Goal: Task Accomplishment & Management: Manage account settings

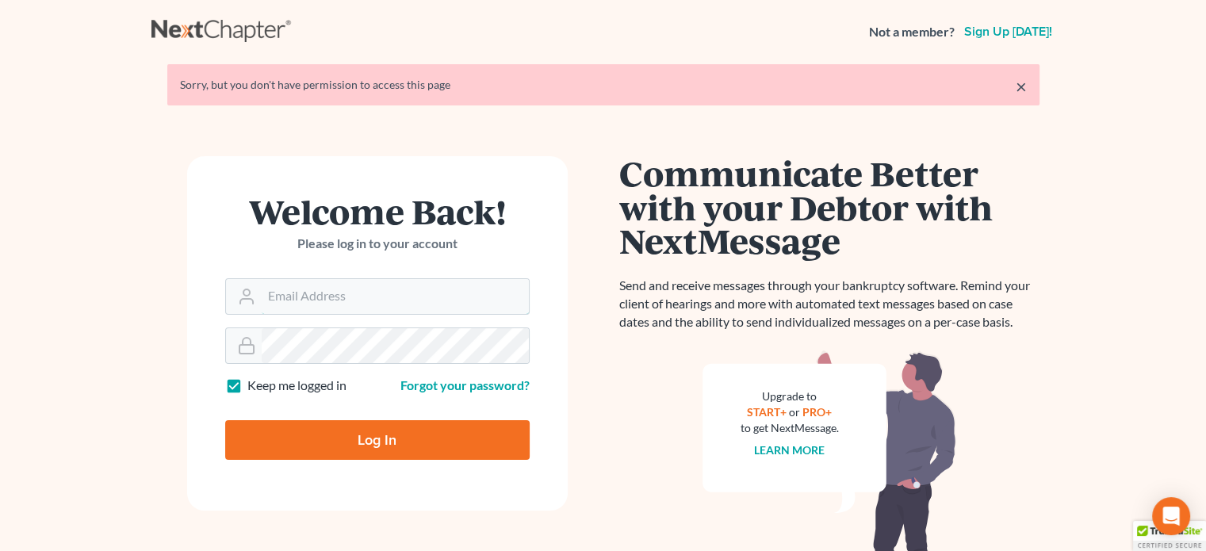
type input "[PERSON_NAME][EMAIL_ADDRESS][DOMAIN_NAME]"
click at [307, 436] on input "Log In" at bounding box center [377, 440] width 305 height 40
type input "Thinking..."
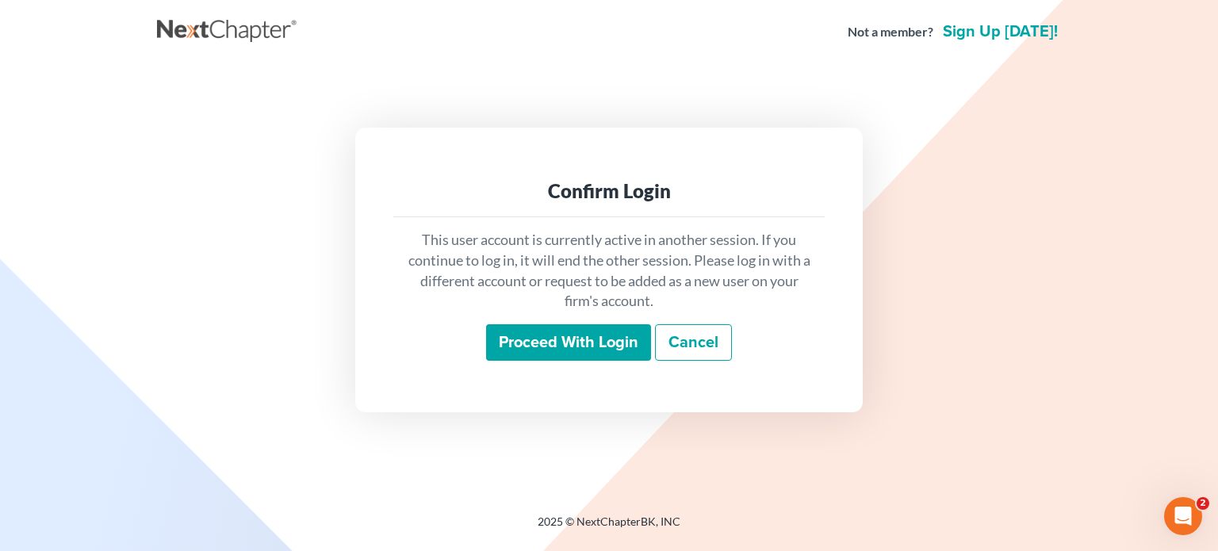
click at [540, 339] on input "Proceed with login" at bounding box center [568, 342] width 165 height 36
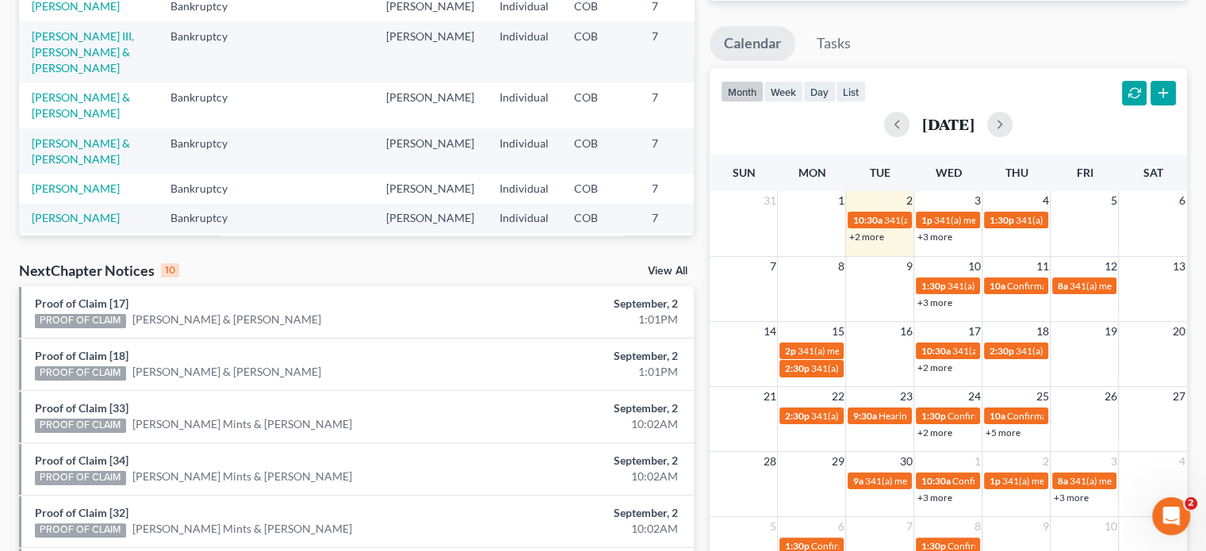
scroll to position [258, 0]
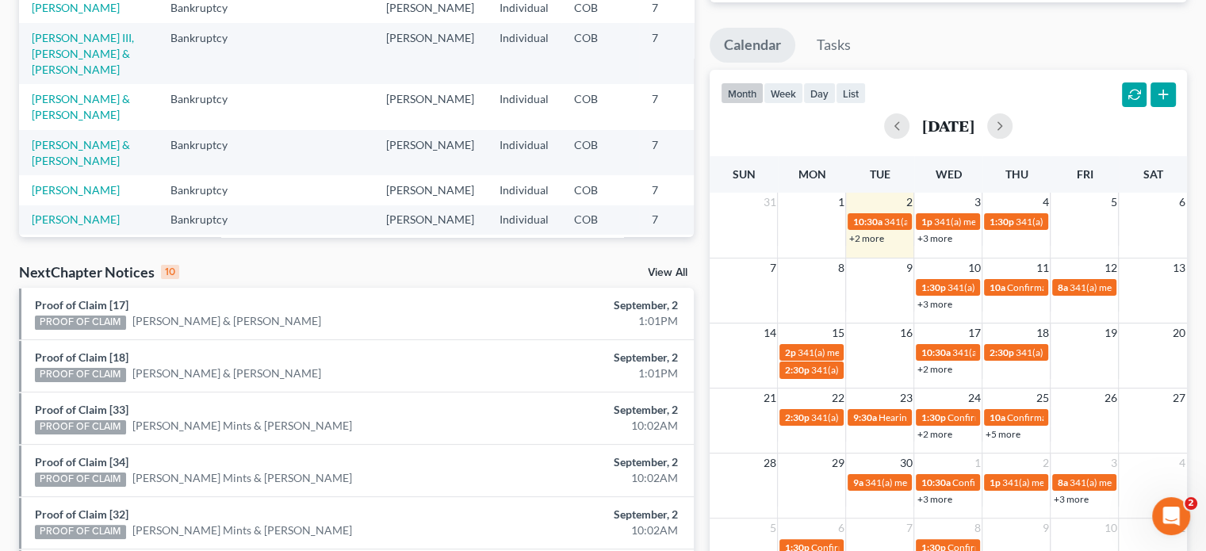
click at [869, 239] on link "+2 more" at bounding box center [866, 238] width 35 height 12
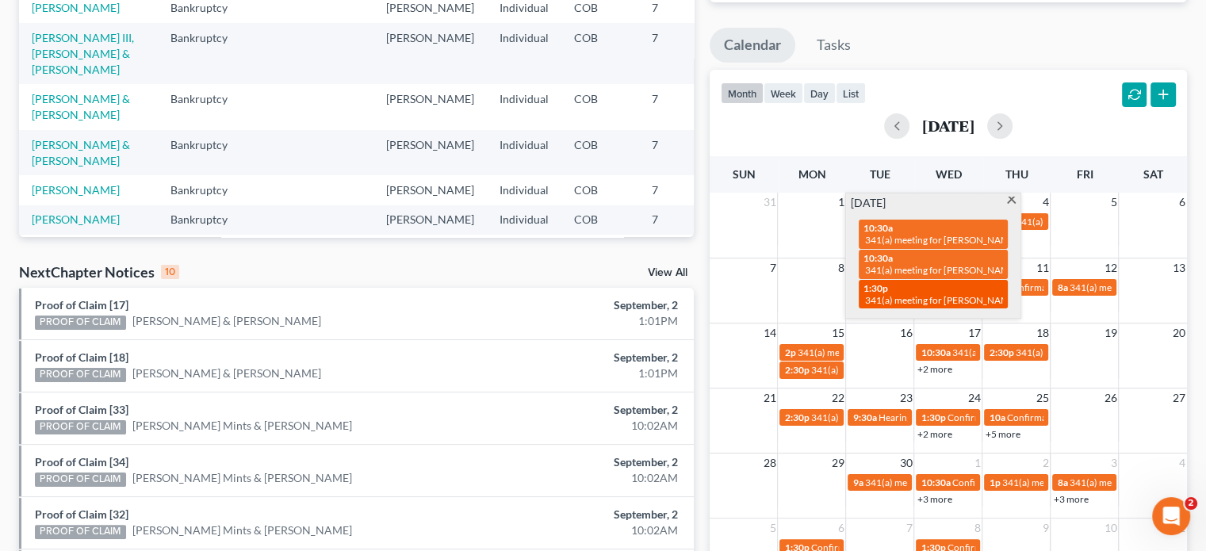
click at [922, 295] on span "341(a) meeting for Rebecca Trottmann" at bounding box center [941, 300] width 153 height 12
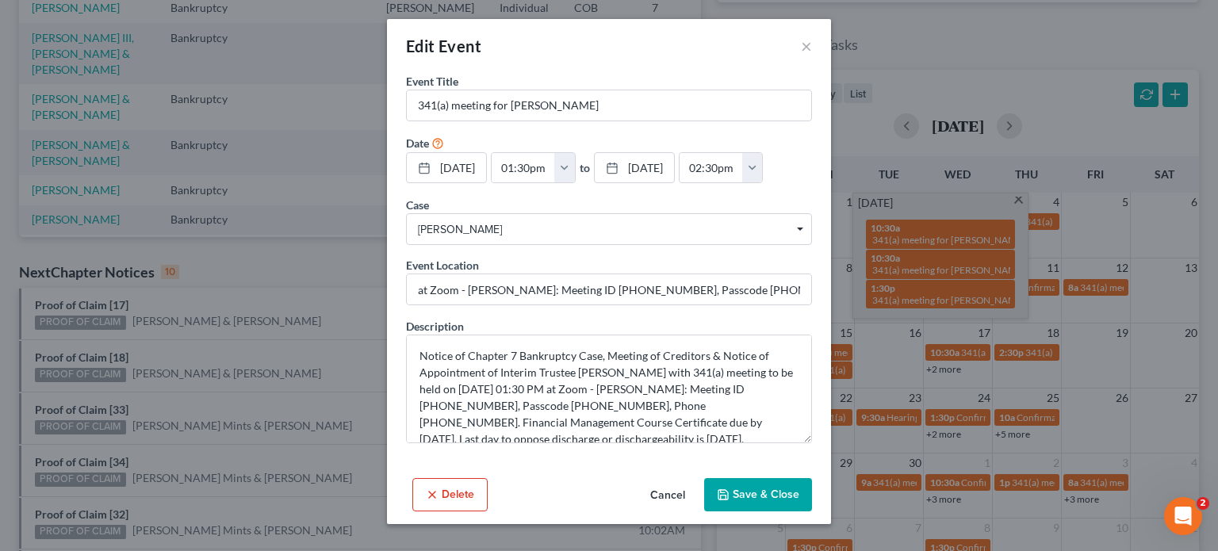
click at [776, 495] on button "Save & Close" at bounding box center [758, 494] width 108 height 33
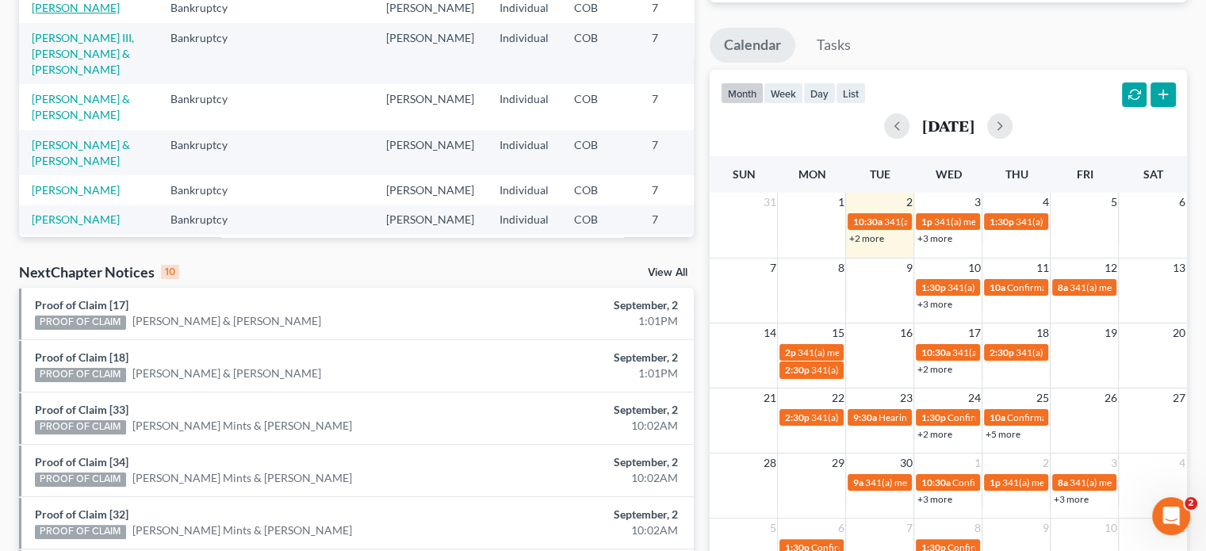
click at [52, 14] on link "Trottmann, Rebecca" at bounding box center [76, 7] width 88 height 13
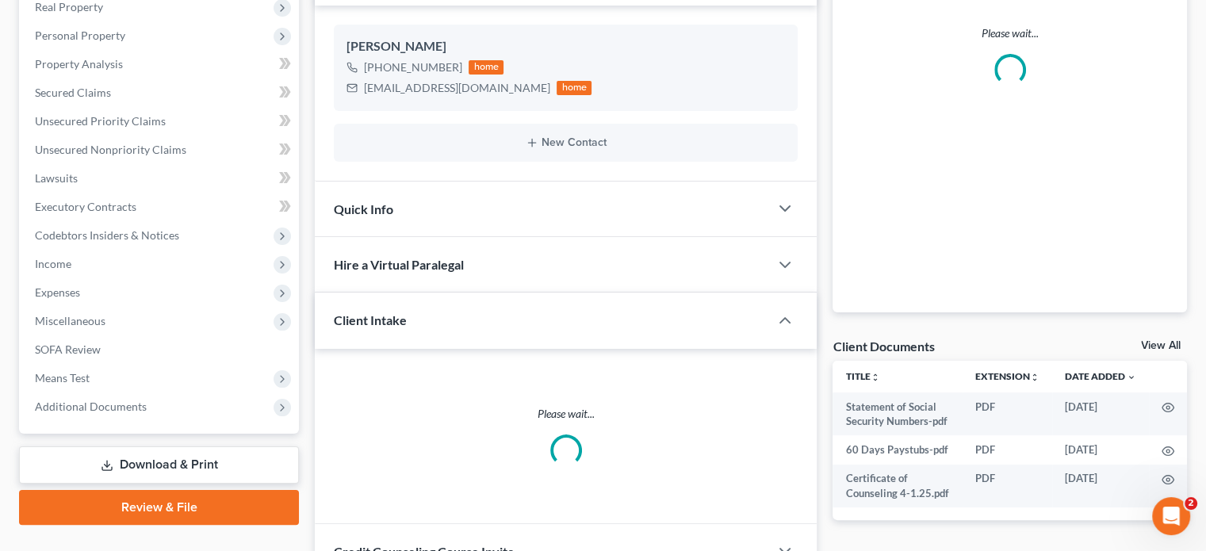
scroll to position [260, 0]
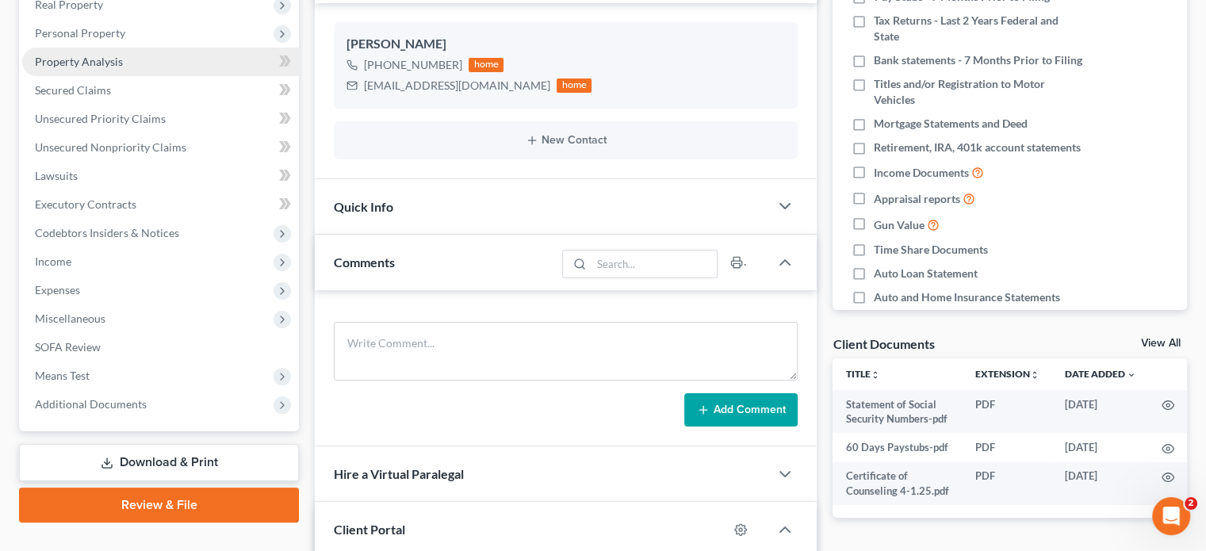
click at [76, 61] on span "Property Analysis" at bounding box center [79, 61] width 88 height 13
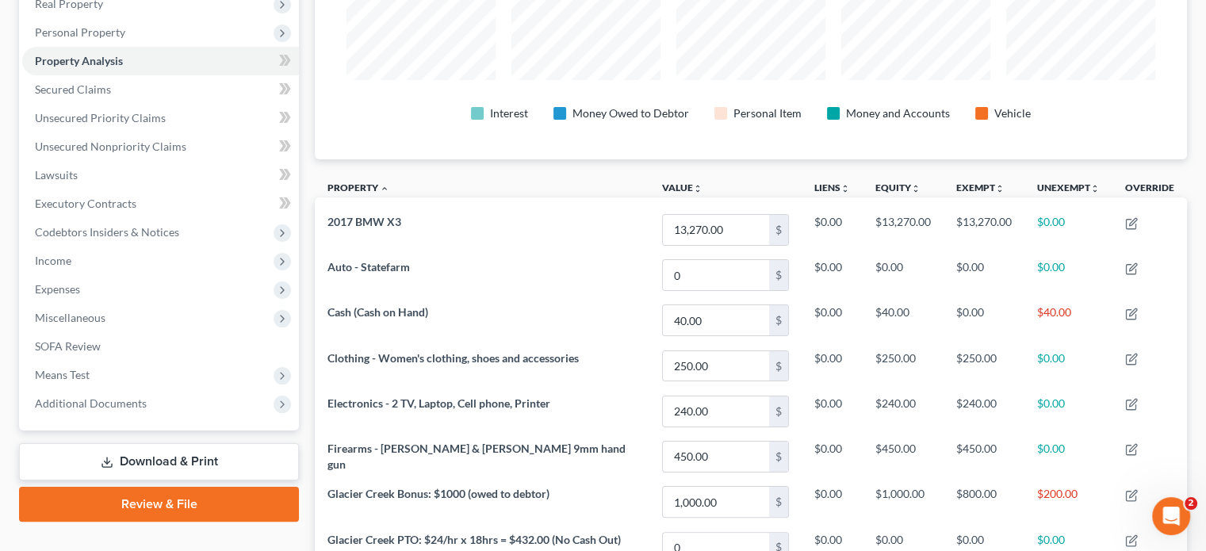
scroll to position [259, 0]
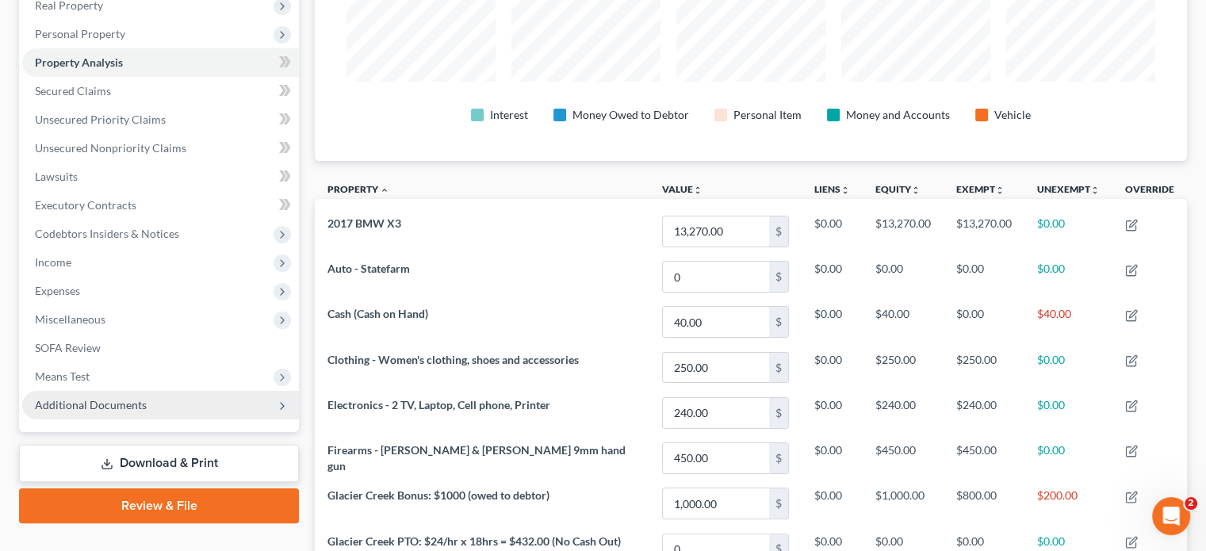
click at [109, 408] on span "Additional Documents" at bounding box center [91, 404] width 112 height 13
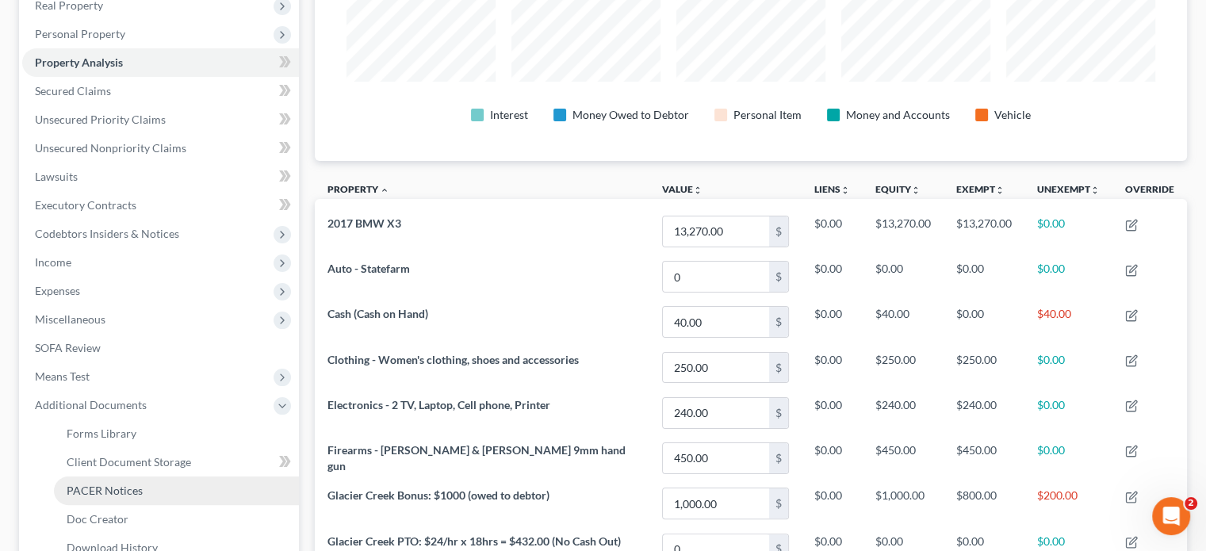
click at [107, 487] on span "PACER Notices" at bounding box center [105, 490] width 76 height 13
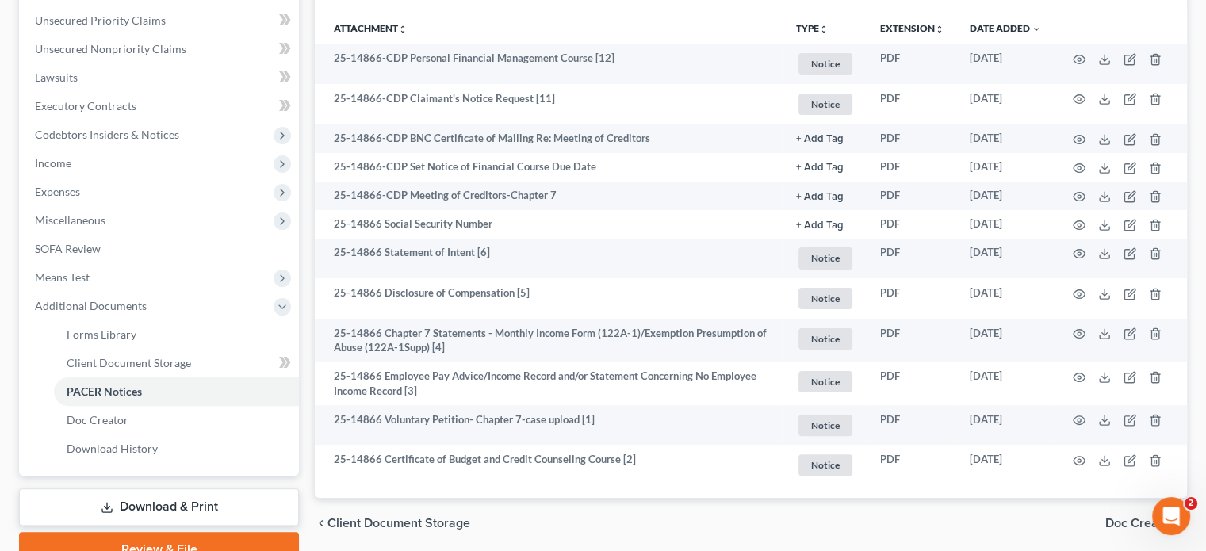
scroll to position [351, 0]
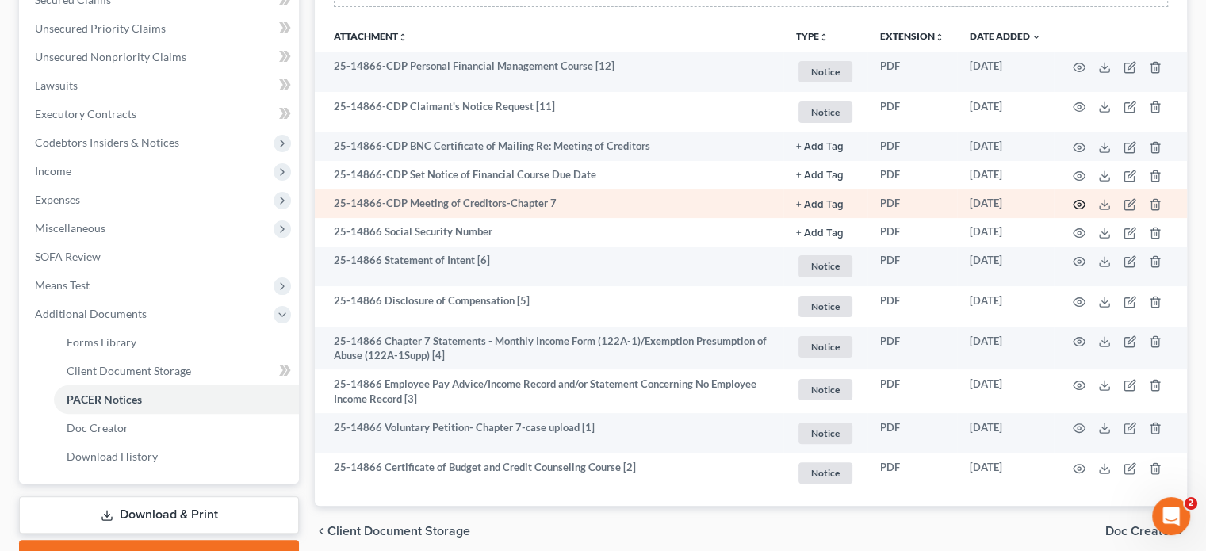
click at [1078, 205] on circle "button" at bounding box center [1079, 204] width 3 height 3
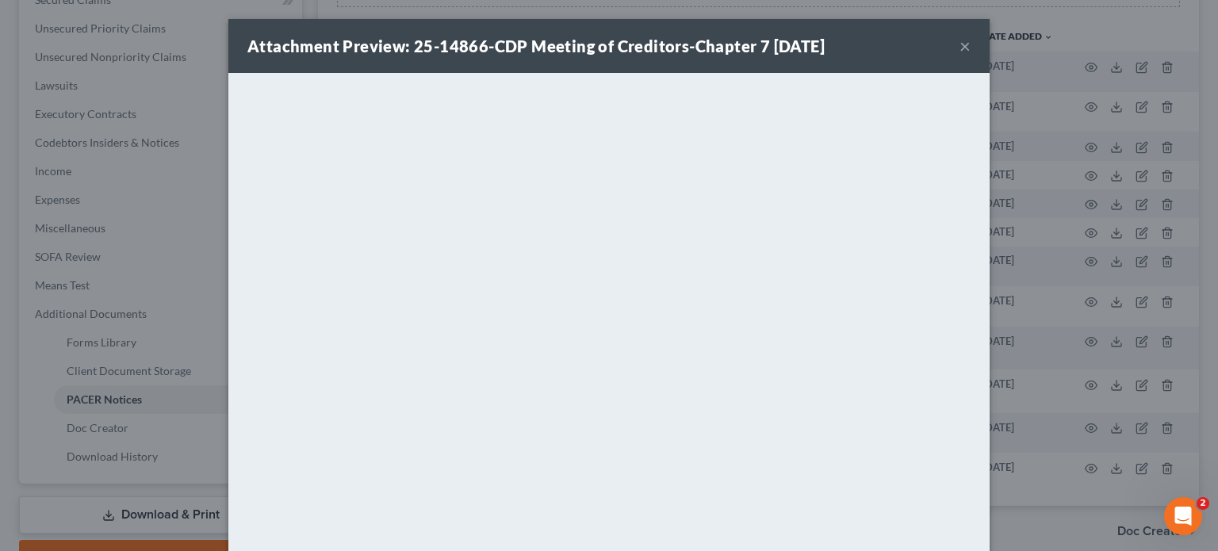
click at [964, 48] on button "×" at bounding box center [965, 45] width 11 height 19
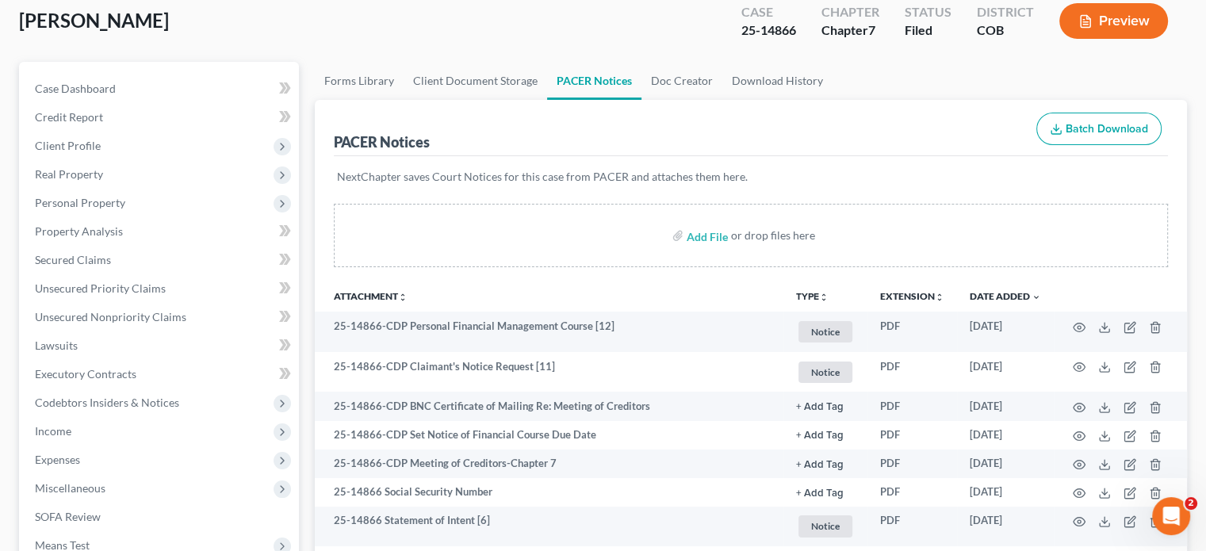
scroll to position [82, 0]
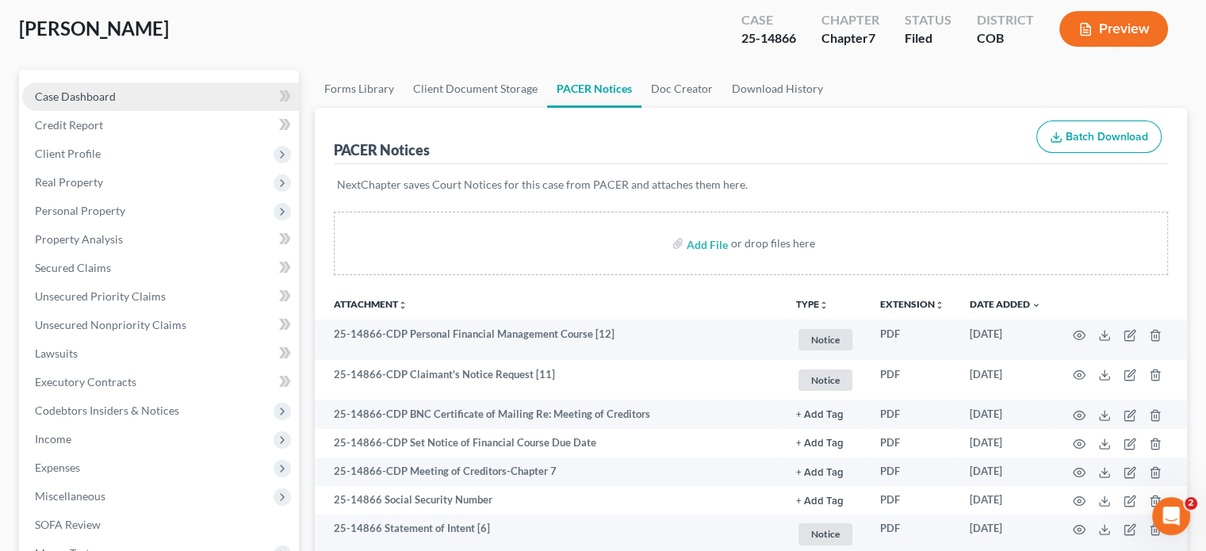
click at [79, 90] on span "Case Dashboard" at bounding box center [75, 96] width 81 height 13
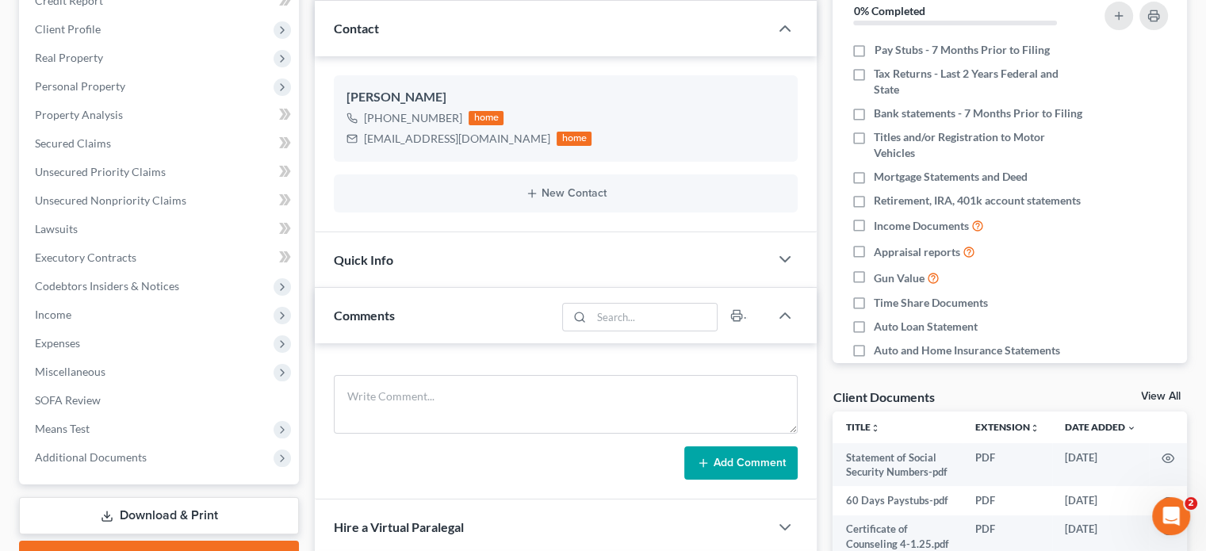
scroll to position [209, 0]
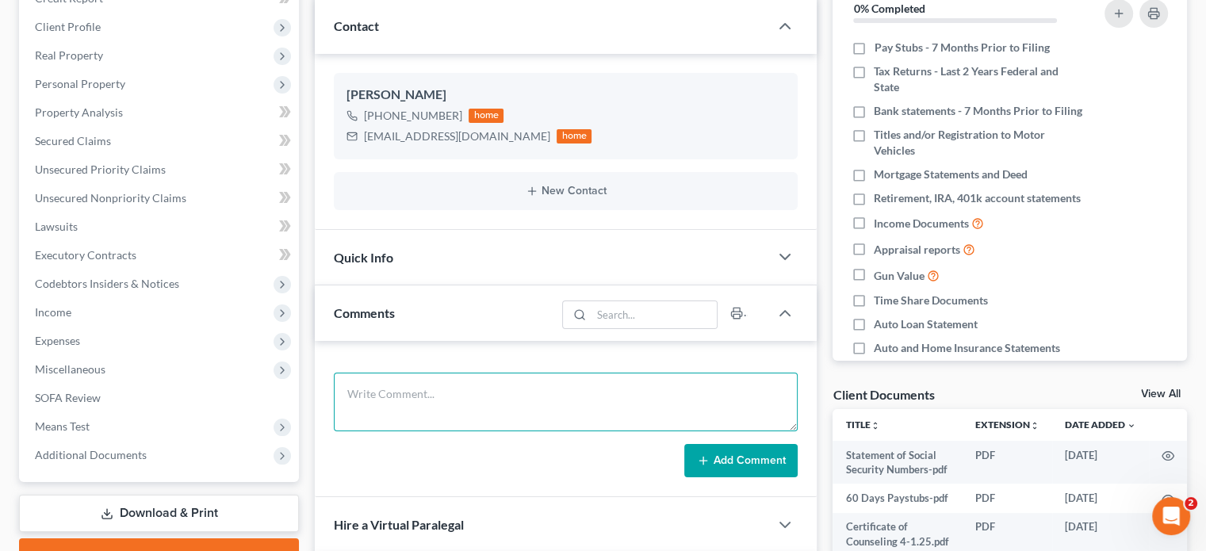
click at [374, 393] on textarea at bounding box center [566, 402] width 464 height 59
type textarea "341 Meeting - Trustee Rodriguez No issues."
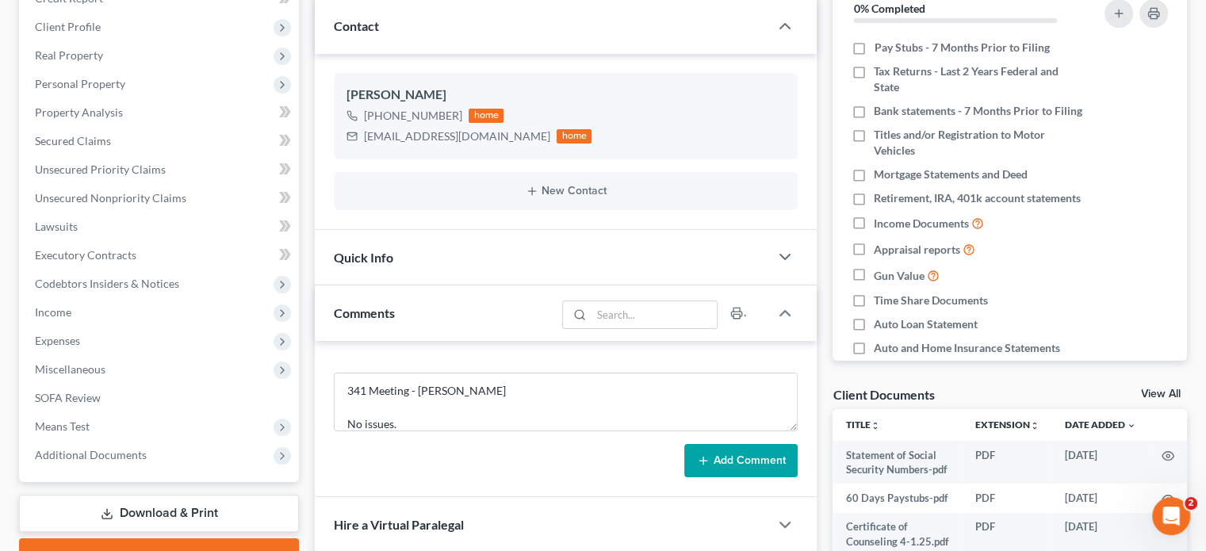
click at [743, 456] on button "Add Comment" at bounding box center [740, 460] width 113 height 33
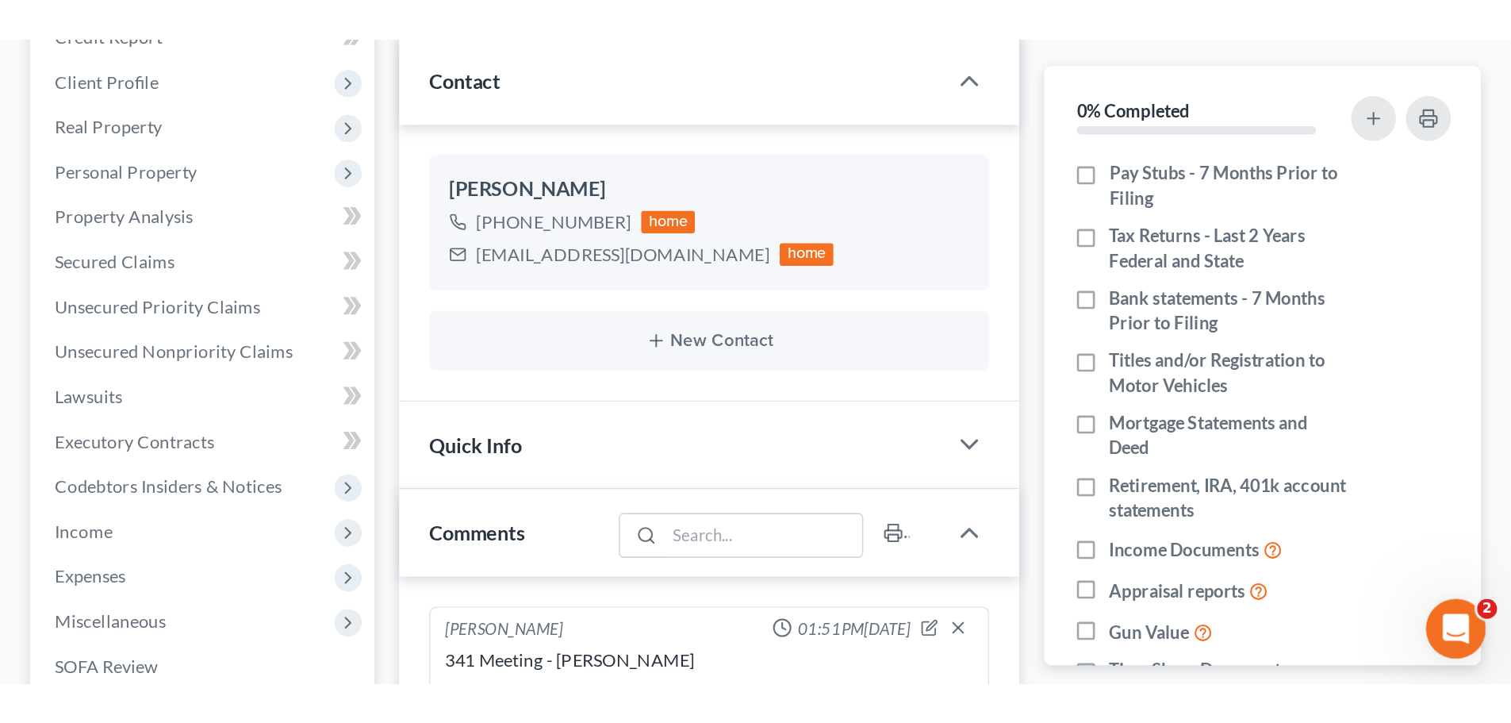
scroll to position [210, 0]
